Goal: Find specific page/section: Find specific page/section

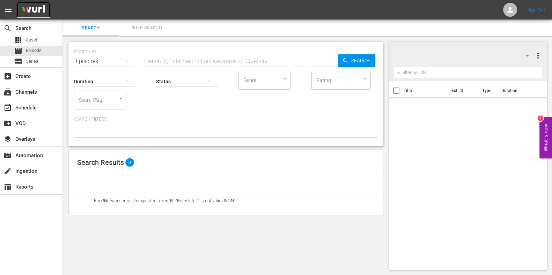
click at [28, 6] on img at bounding box center [34, 10] width 34 height 16
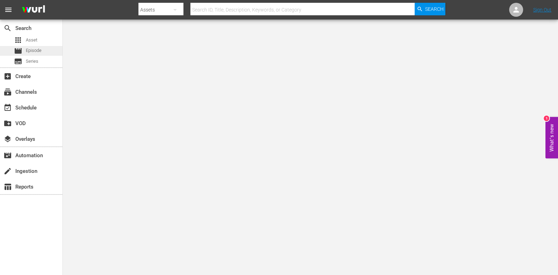
click at [28, 46] on div "movie Episode" at bounding box center [28, 51] width 28 height 10
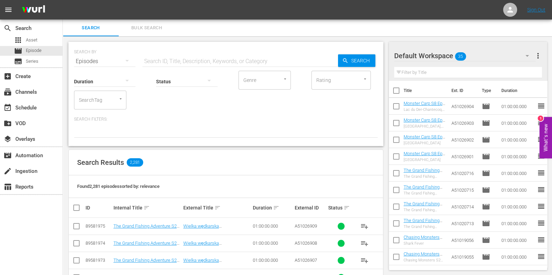
click at [242, 169] on div "Search Results 2,281" at bounding box center [226, 162] width 314 height 25
click at [226, 150] on div "Search Results 2,281" at bounding box center [226, 162] width 314 height 25
click at [232, 164] on div "Search Results 2,281" at bounding box center [226, 162] width 314 height 25
